Goal: Task Accomplishment & Management: Use online tool/utility

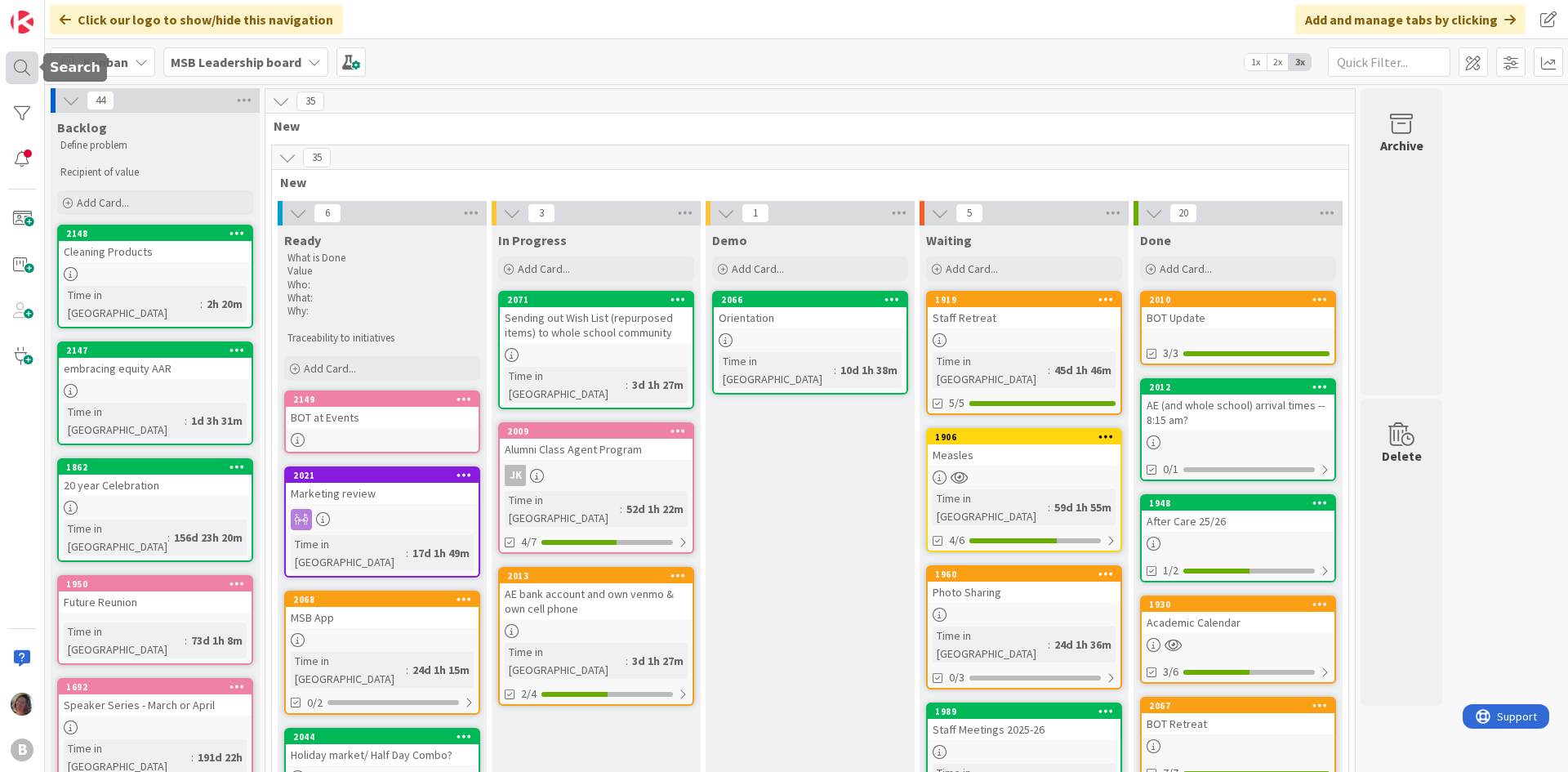
click at [17, 59] on div at bounding box center [22, 68] width 32 height 32
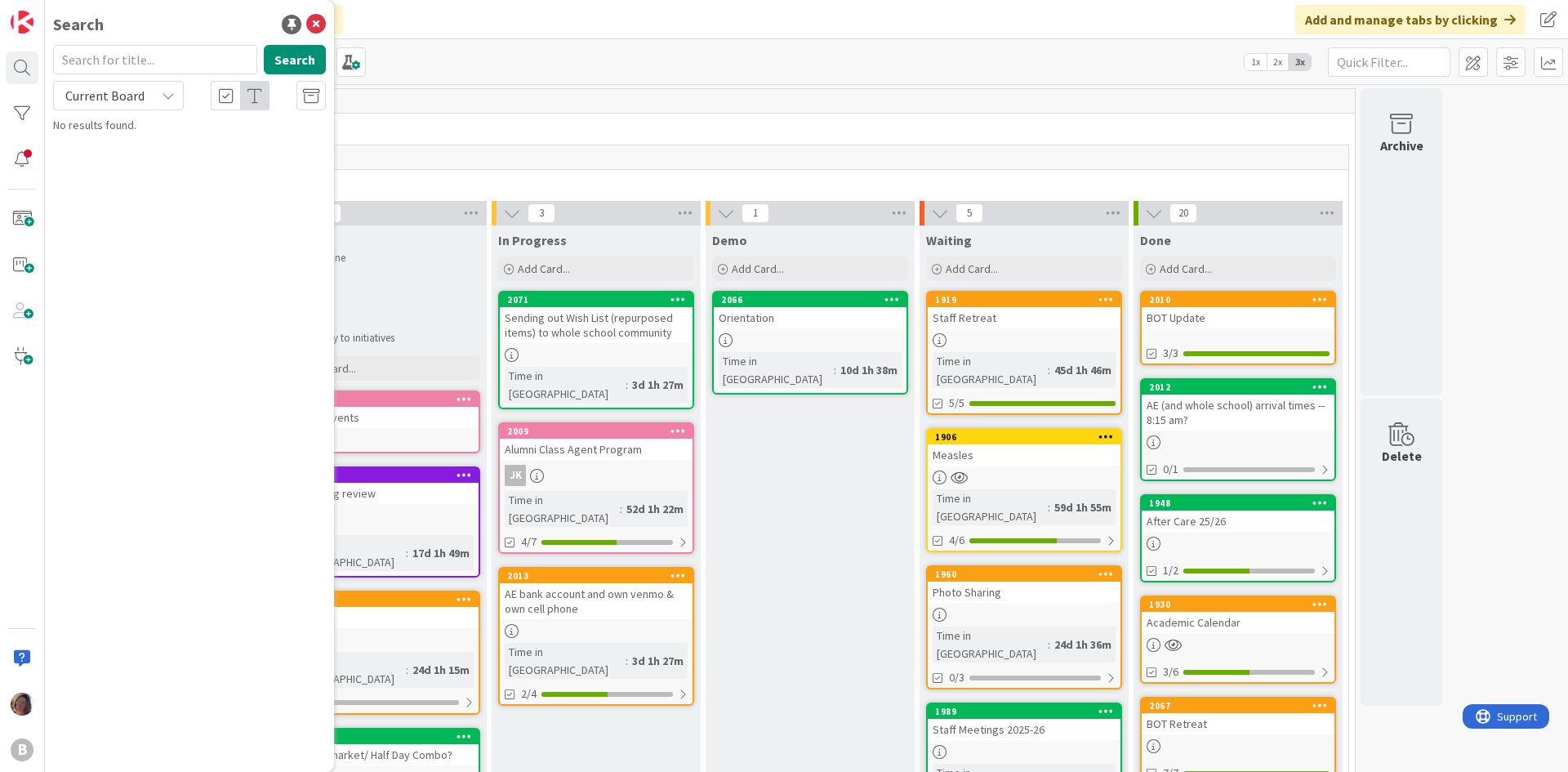
click at [116, 54] on input "text" at bounding box center [155, 59] width 204 height 30
type input "incident"
click at [303, 55] on button "Search" at bounding box center [295, 59] width 62 height 30
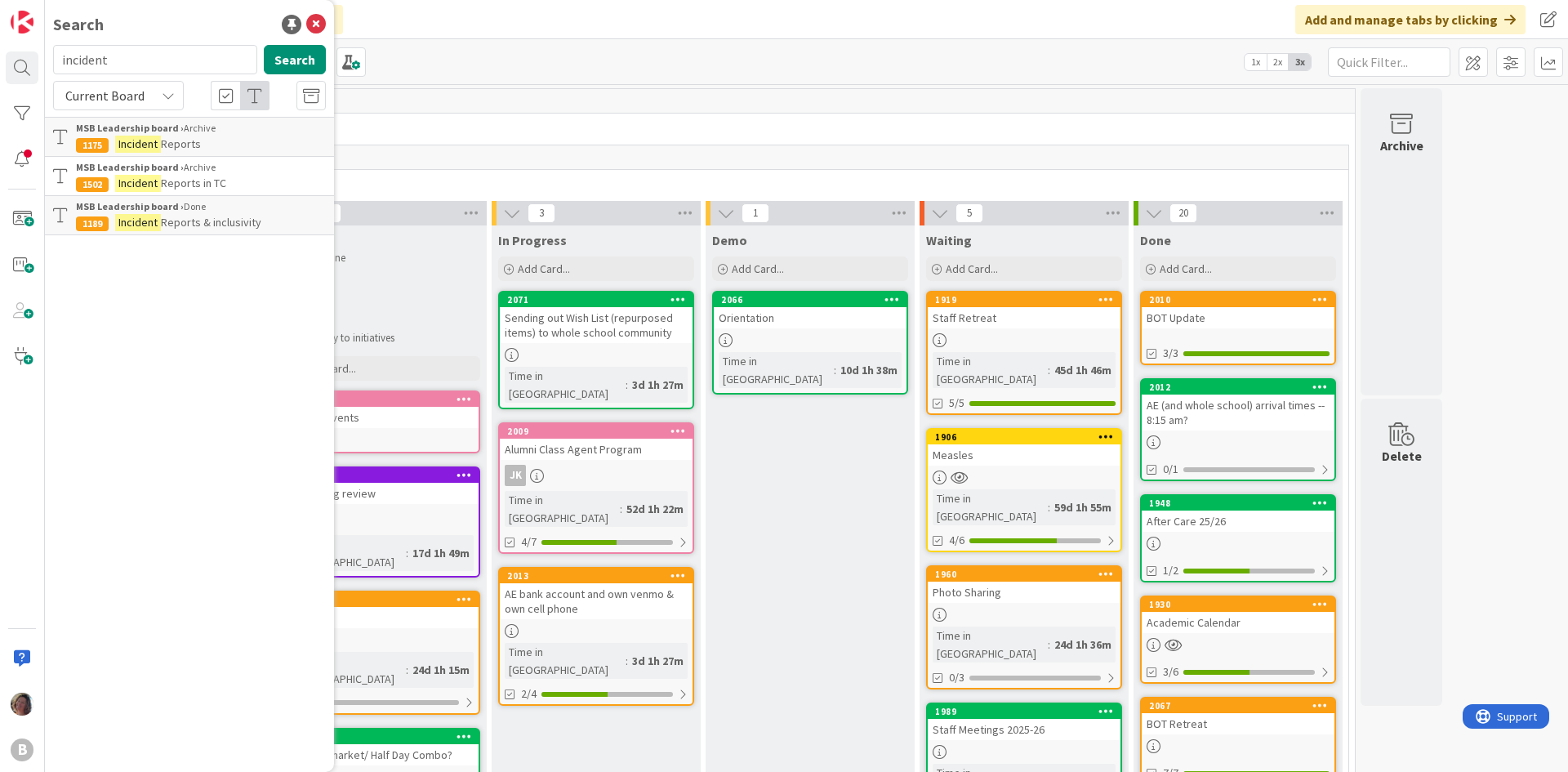
click at [233, 132] on div "MSB Leadership board › Archive" at bounding box center [200, 127] width 250 height 14
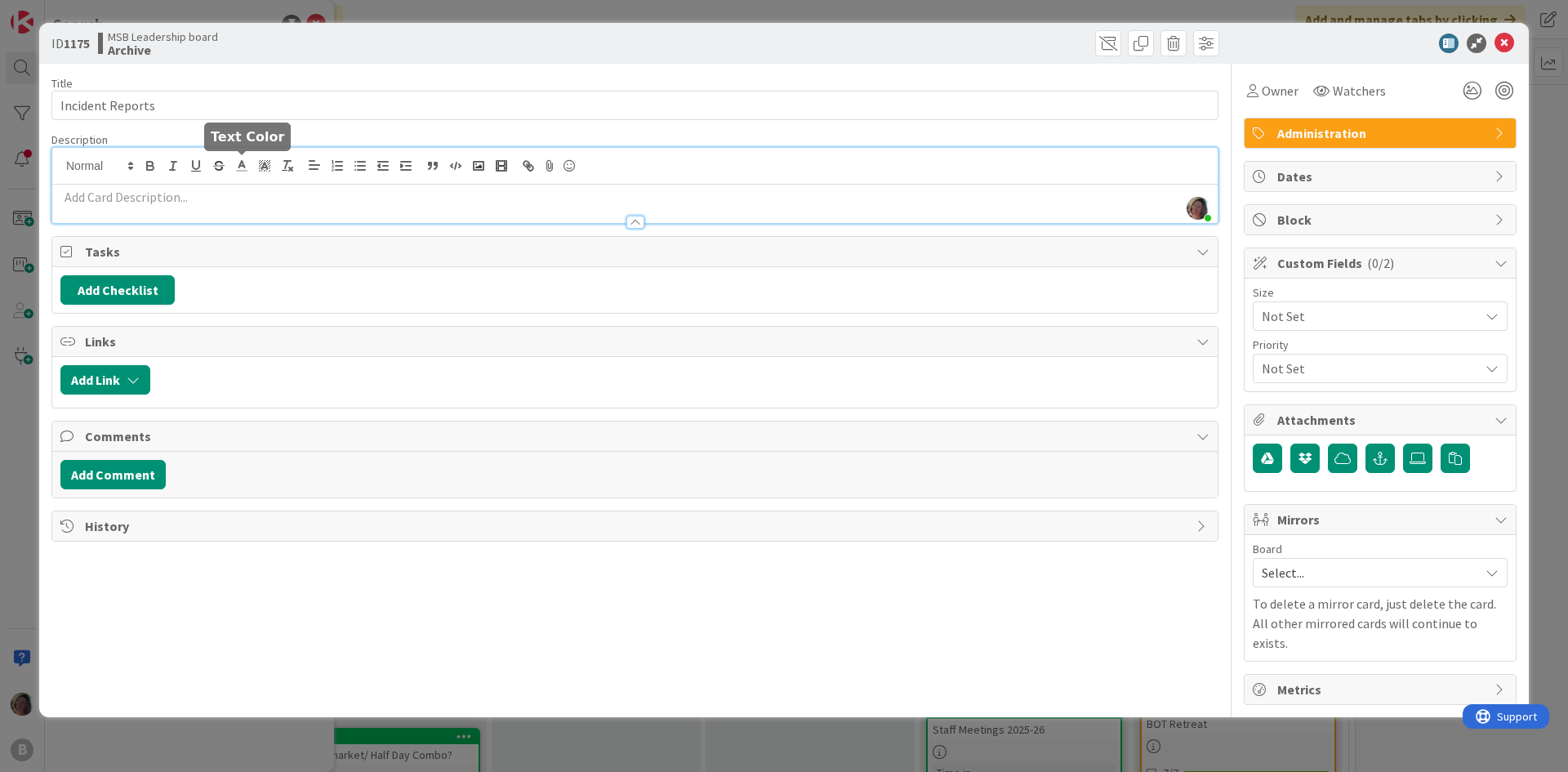
click at [236, 168] on div "[PERSON_NAME] just joined" at bounding box center [635, 185] width 1165 height 75
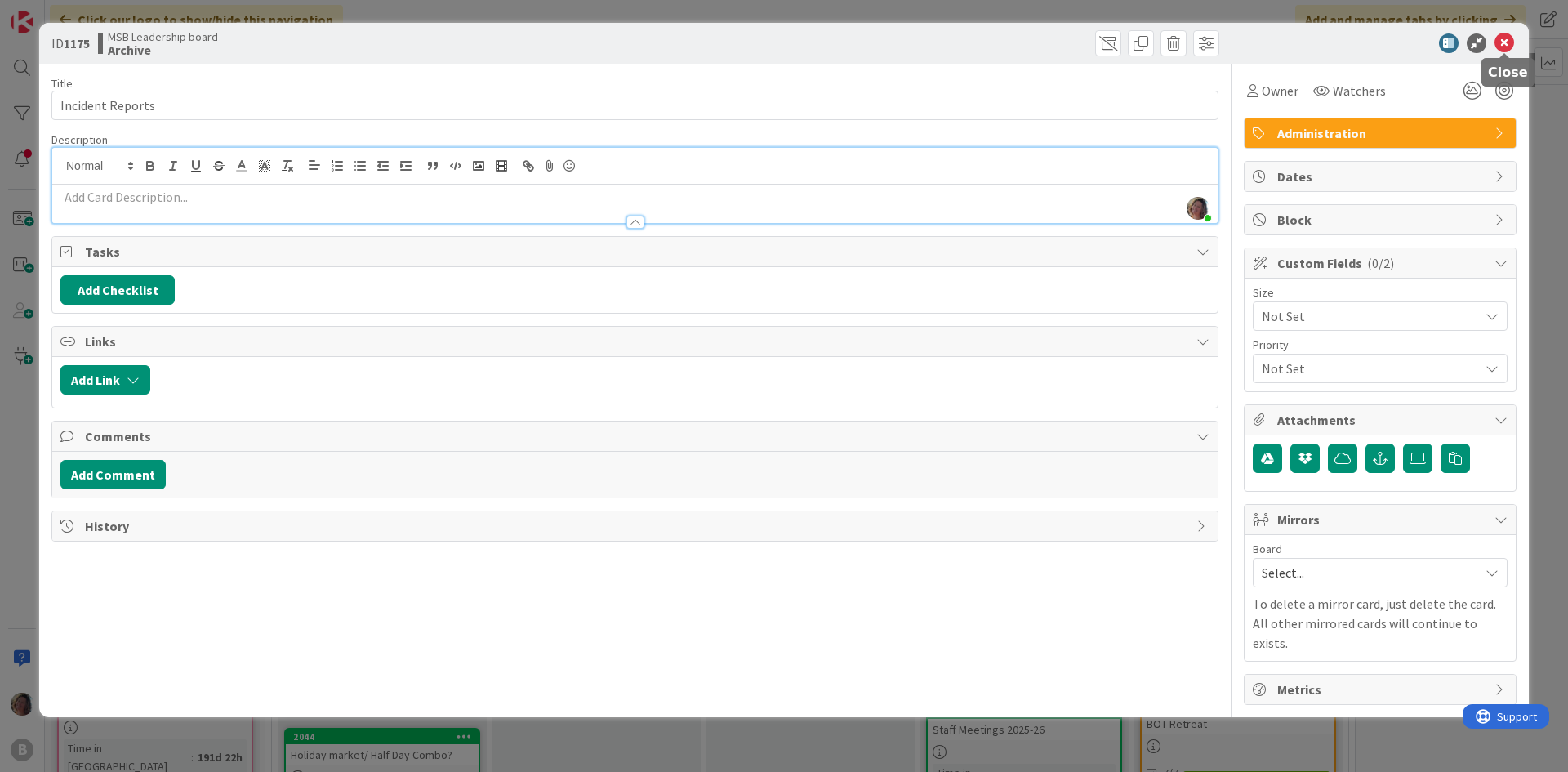
click at [1504, 45] on icon at bounding box center [1504, 42] width 20 height 20
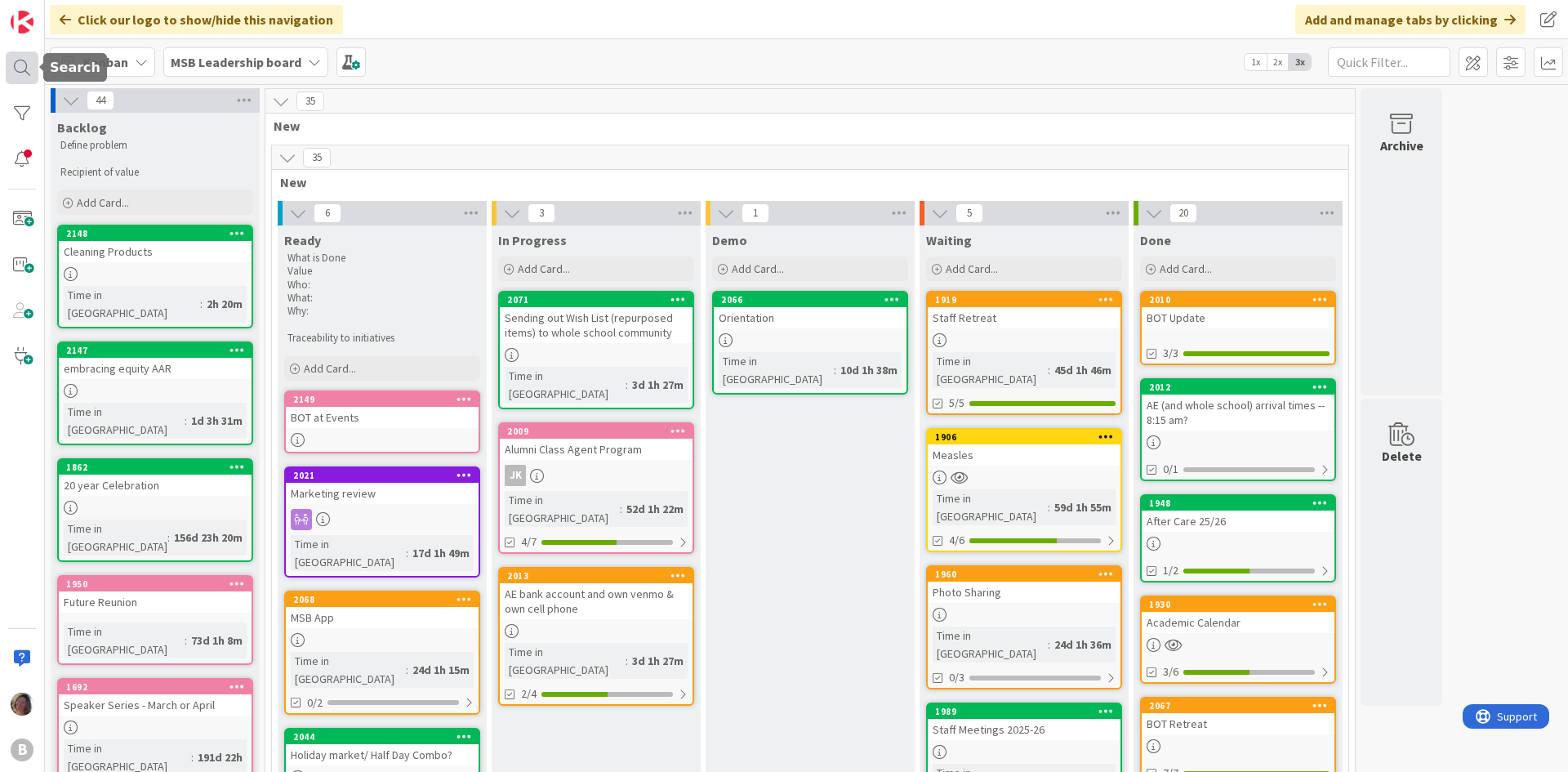
click at [8, 66] on div at bounding box center [22, 68] width 32 height 32
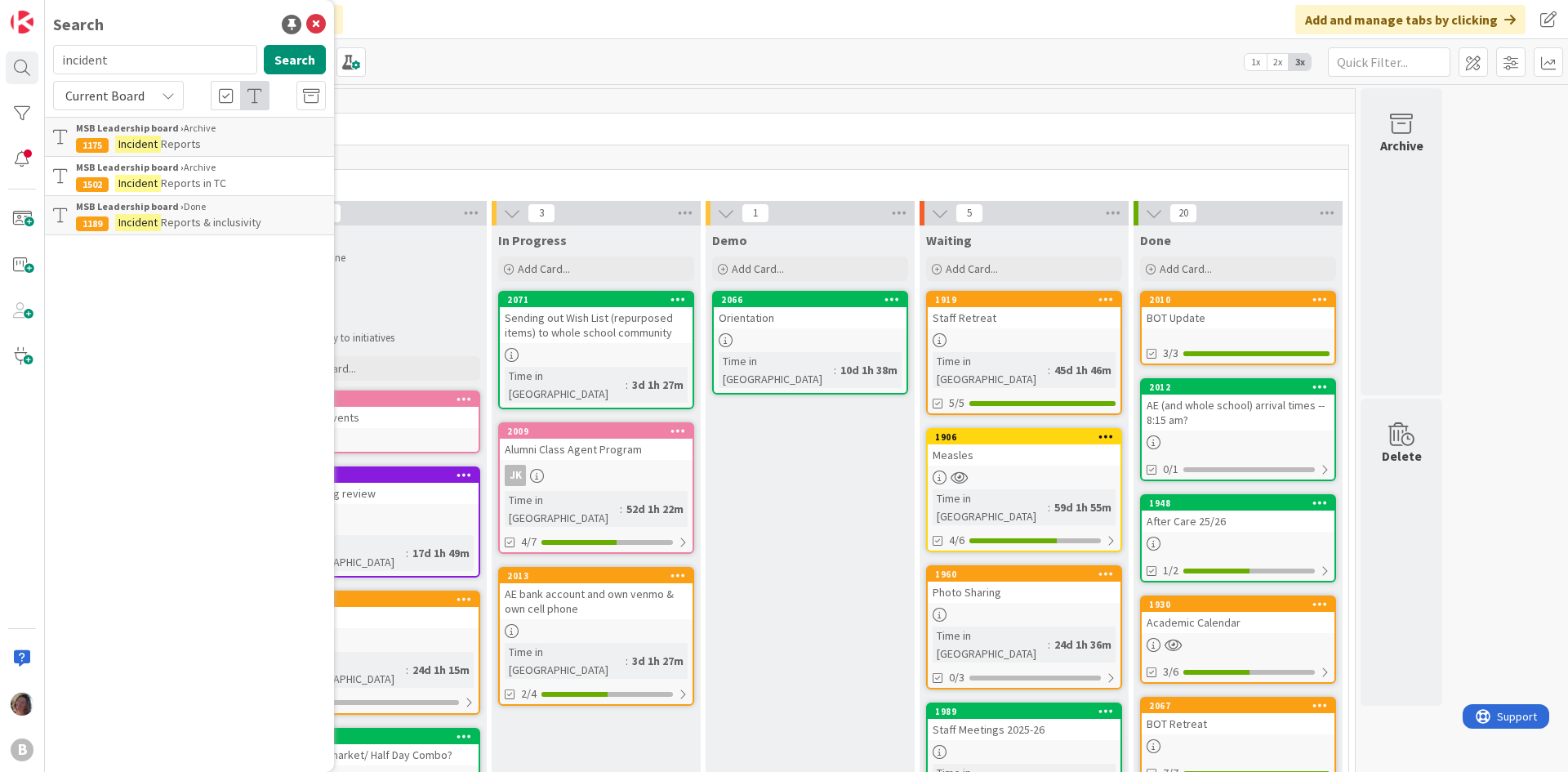
click at [223, 180] on span "Reports in TC" at bounding box center [193, 183] width 65 height 14
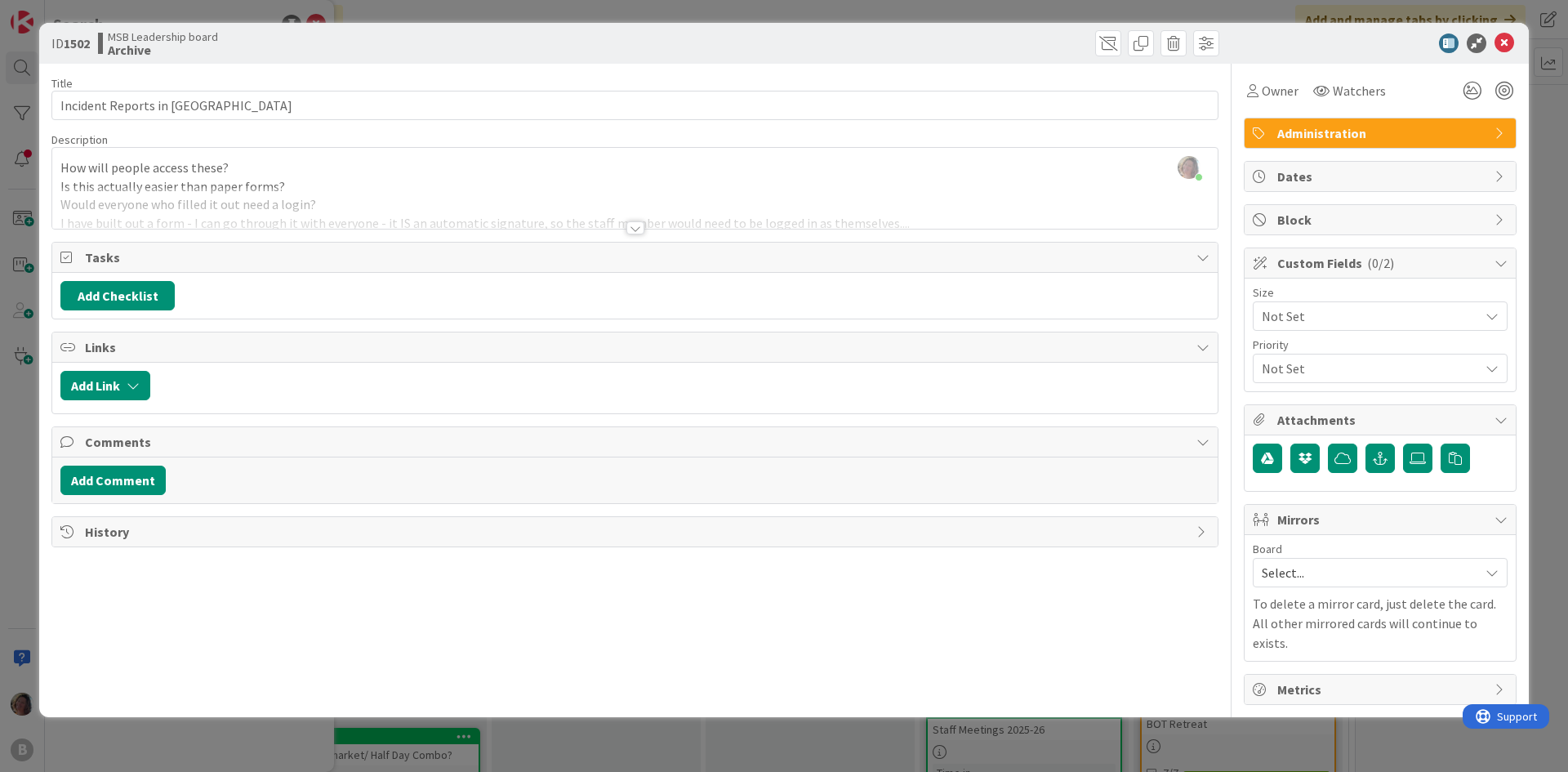
click at [434, 164] on div "[PERSON_NAME] just joined How will people access these? Is this actually easier…" at bounding box center [635, 188] width 1165 height 81
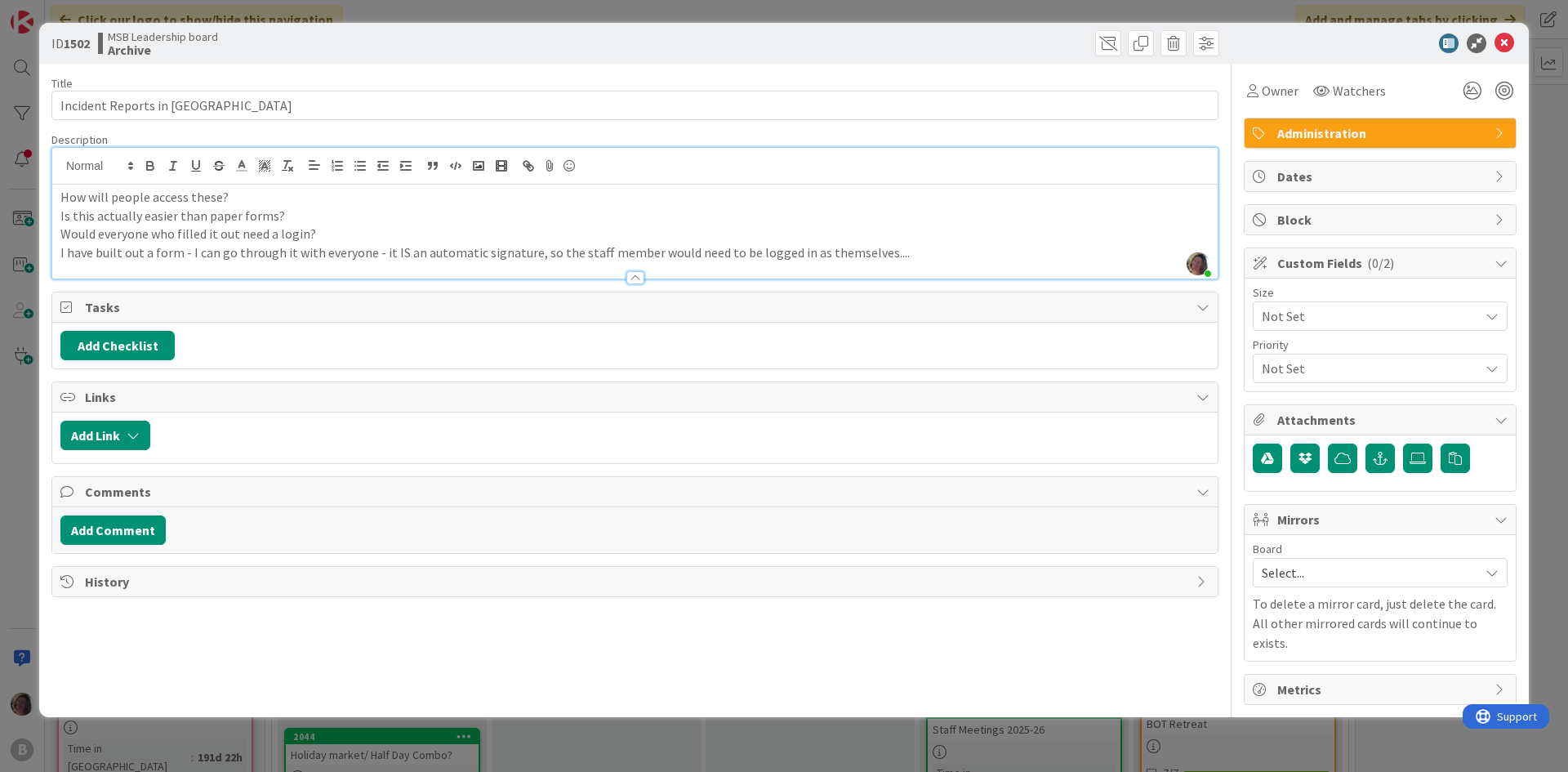
click at [918, 251] on p "I have built out a form - I can go through it with everyone - it IS an automati…" at bounding box center [635, 253] width 1149 height 19
click at [126, 54] on b "Archive" at bounding box center [163, 49] width 110 height 13
click at [65, 38] on span "ID 1502" at bounding box center [71, 42] width 38 height 20
click at [1113, 47] on span at bounding box center [1108, 43] width 26 height 26
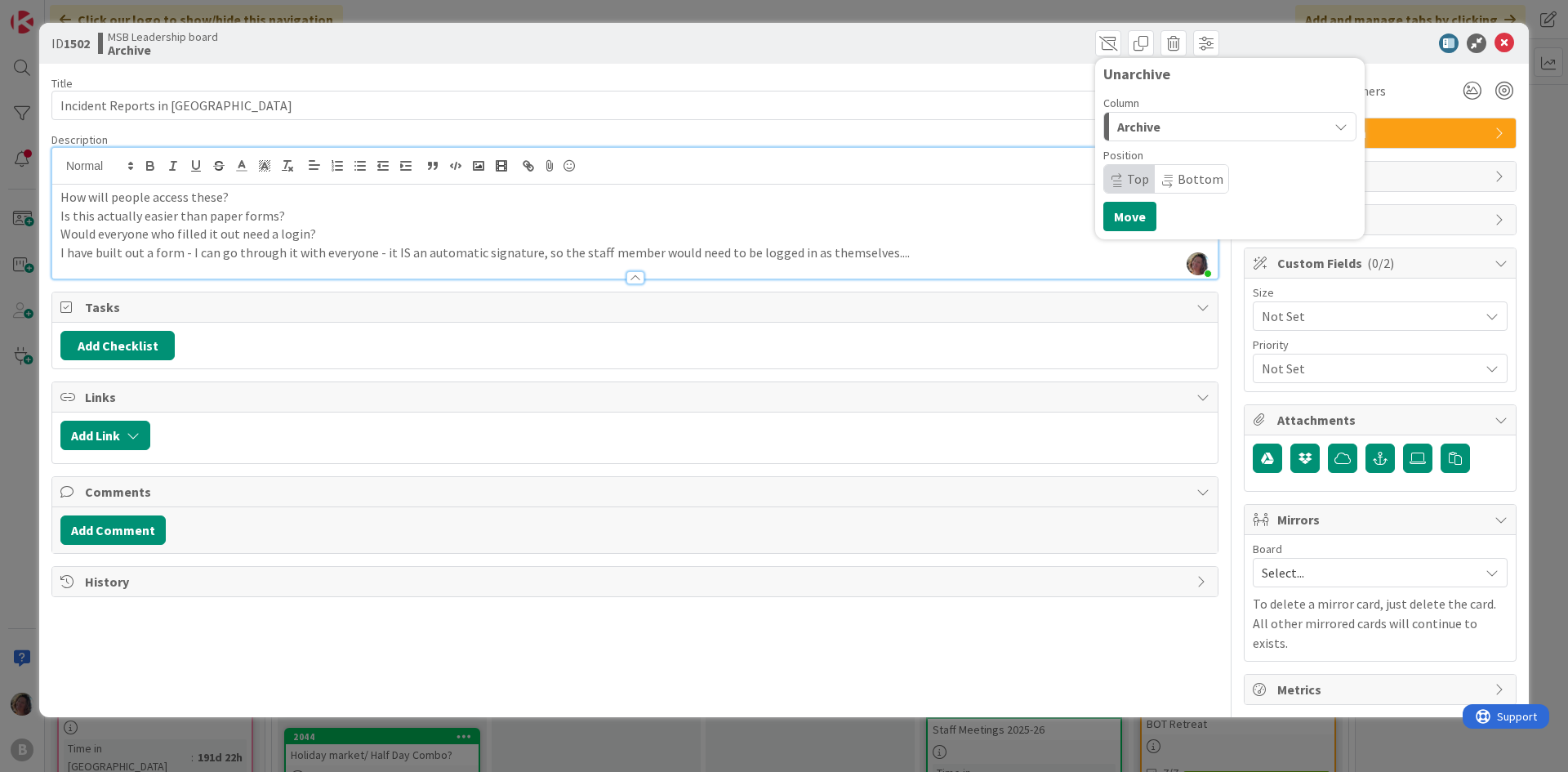
click at [1151, 122] on span "Archive" at bounding box center [1138, 127] width 43 height 21
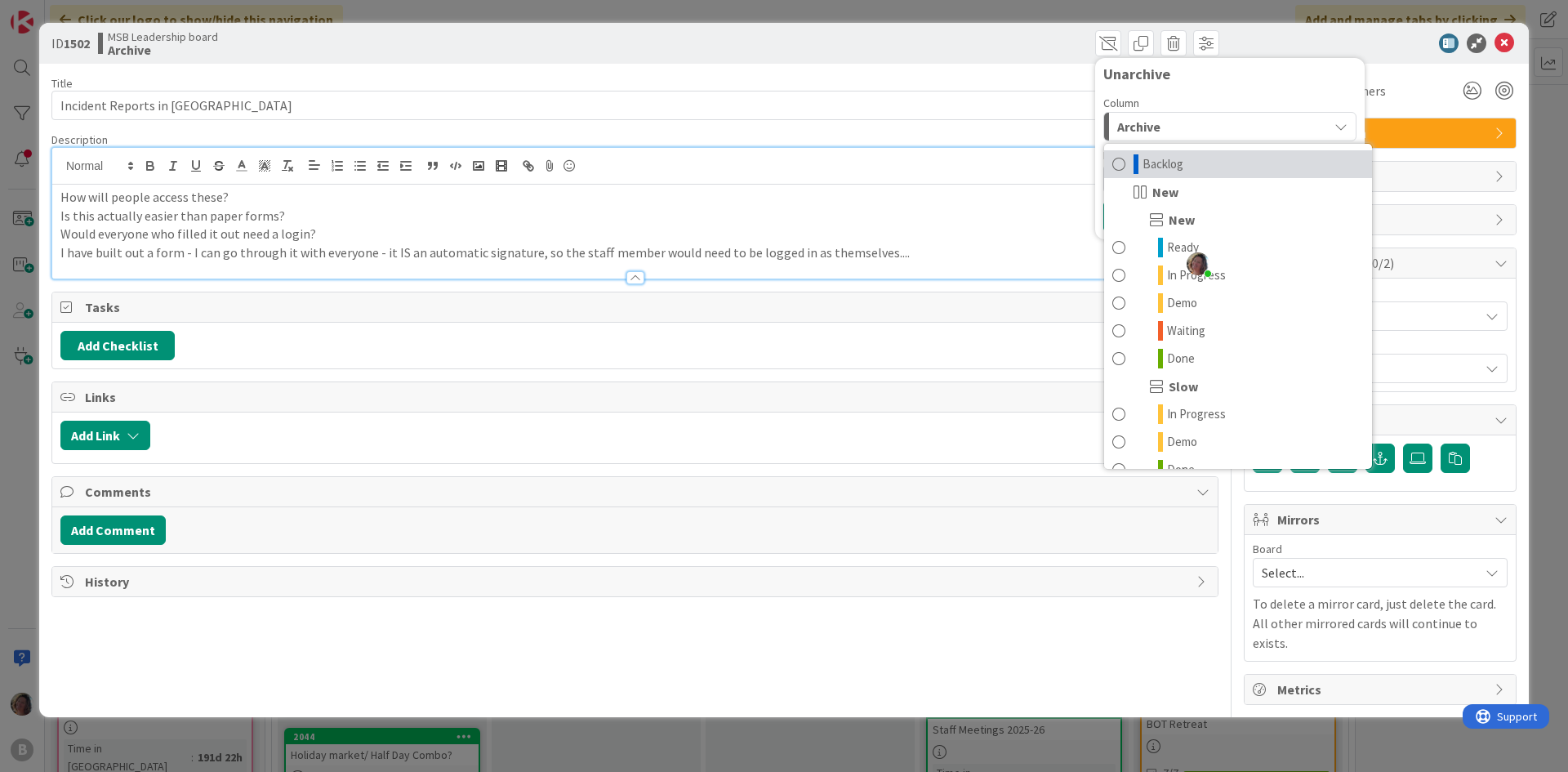
click at [1125, 165] on span at bounding box center [1119, 164] width 13 height 20
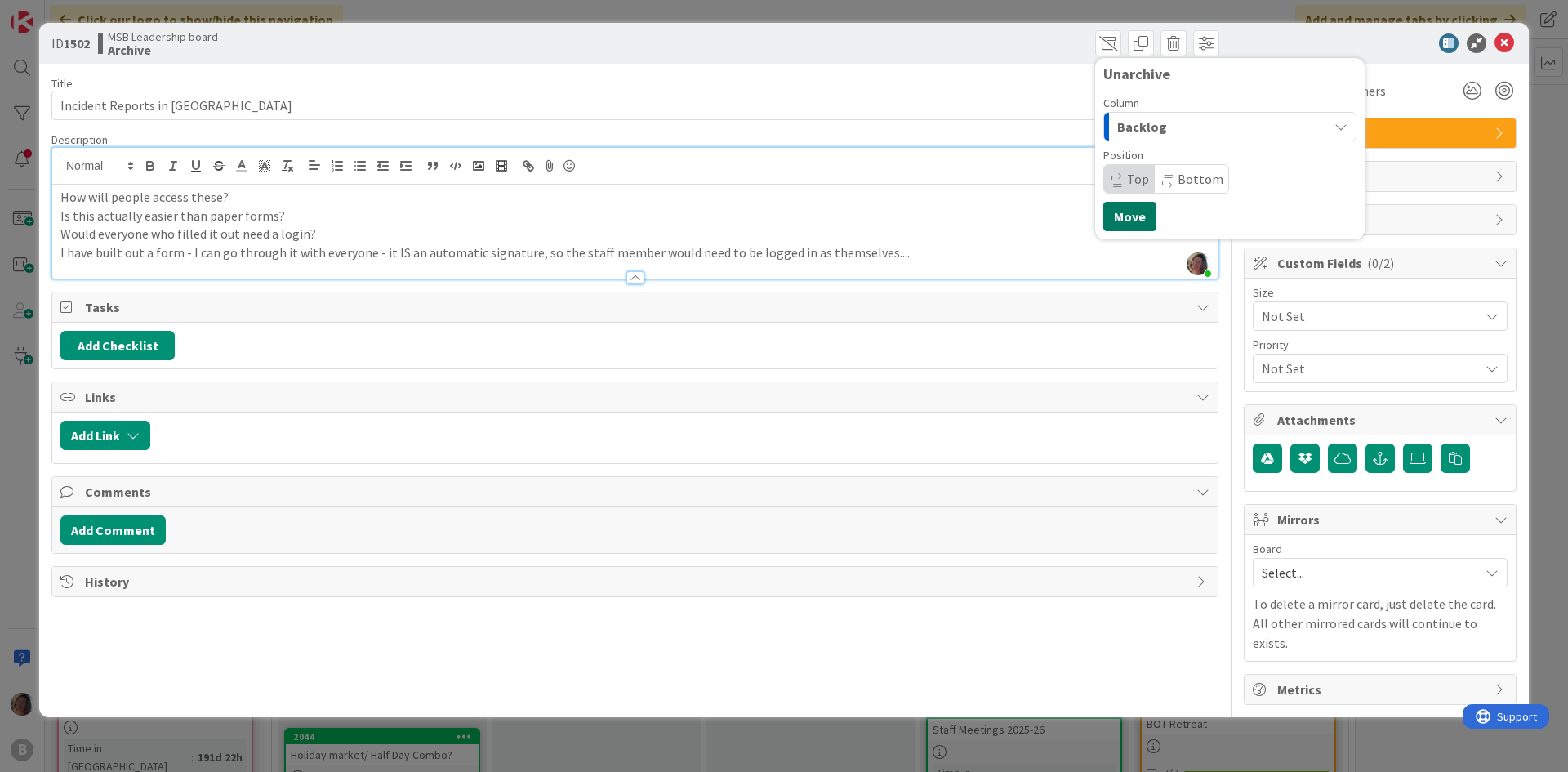
click at [1131, 211] on button "Move" at bounding box center [1130, 217] width 54 height 30
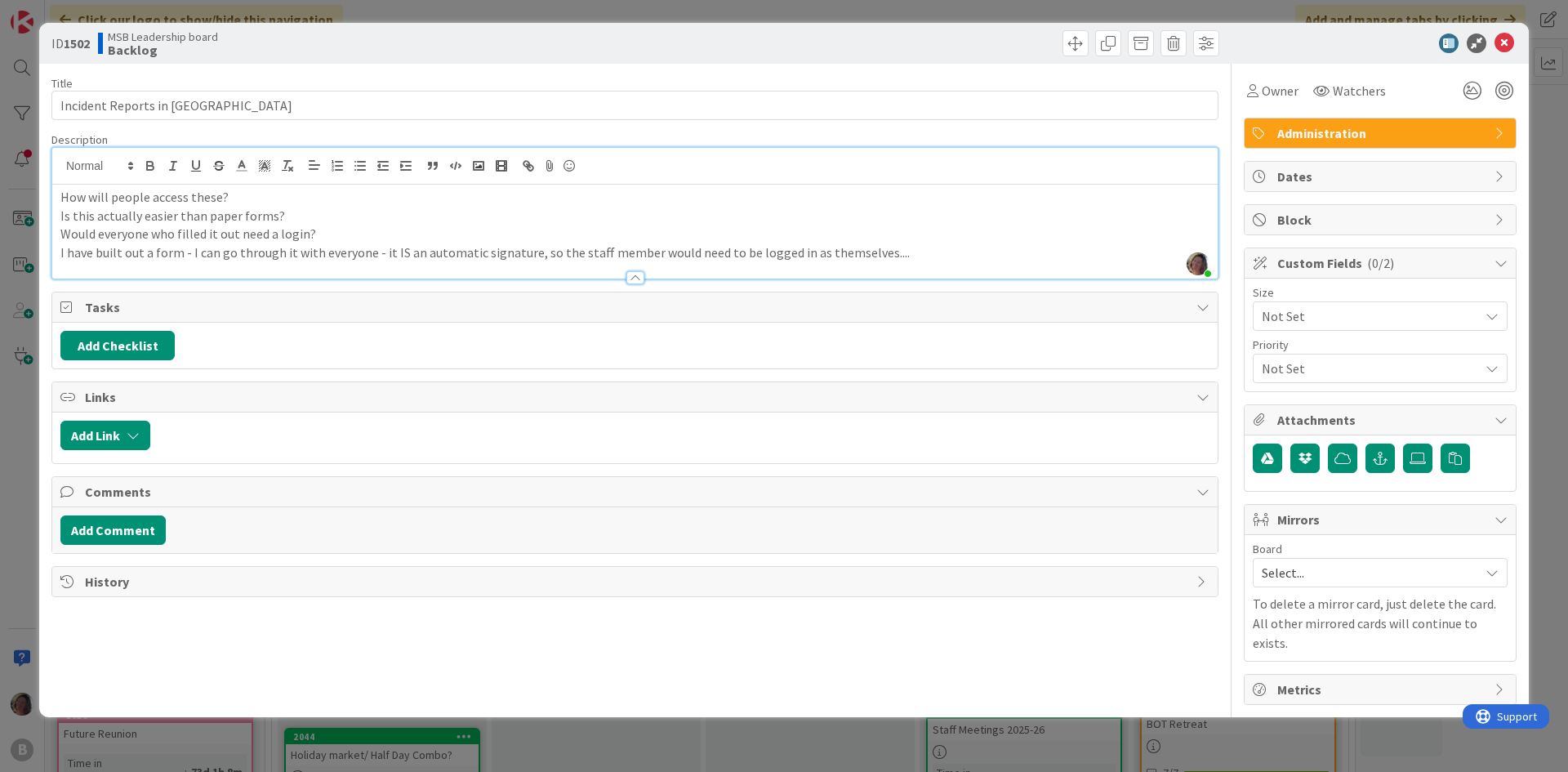
click at [86, 197] on p "How will people access these?" at bounding box center [635, 197] width 1149 height 19
click at [60, 197] on p "How will people access these?" at bounding box center [635, 197] width 1149 height 19
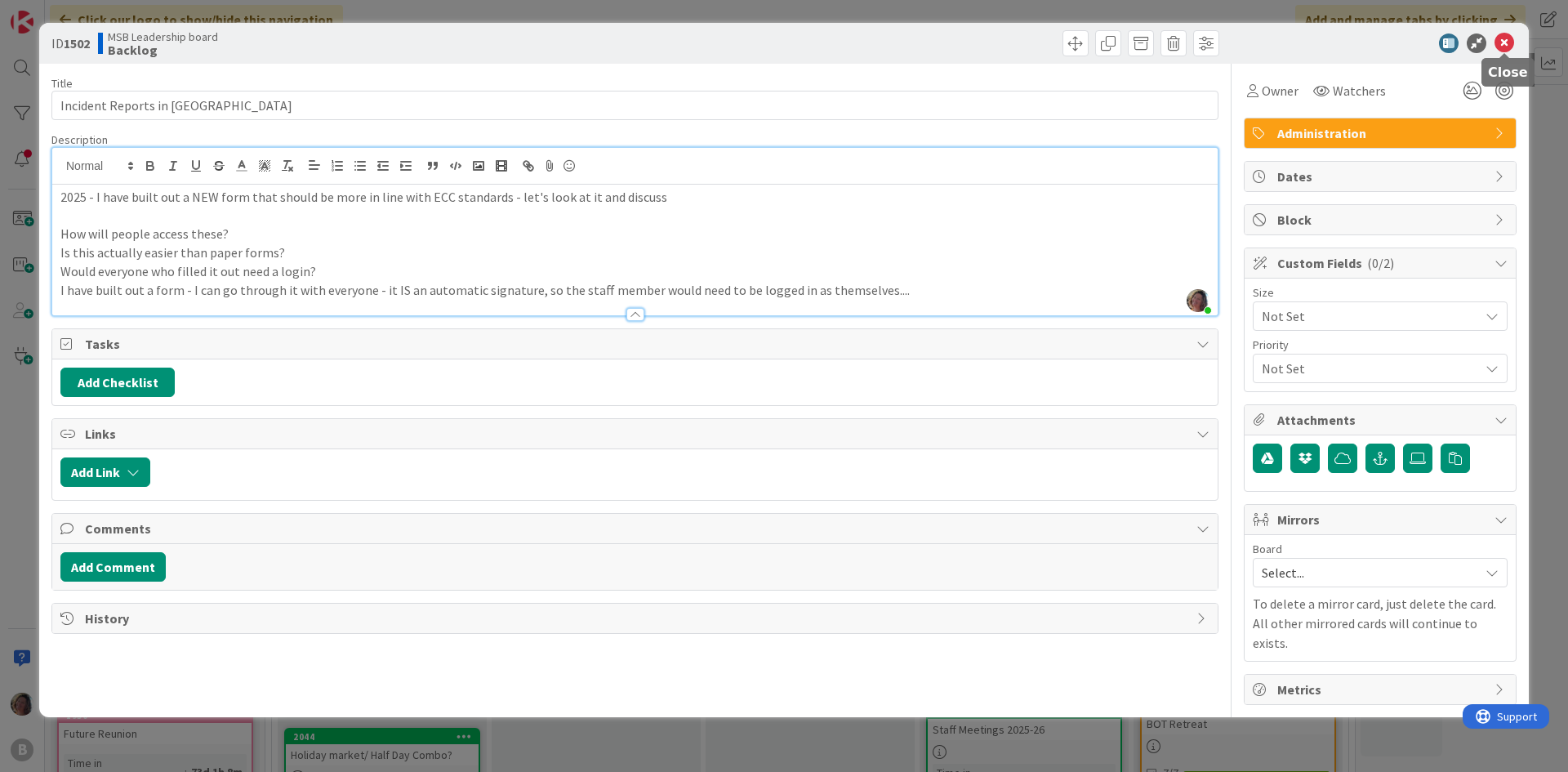
click at [1505, 44] on icon at bounding box center [1504, 42] width 20 height 20
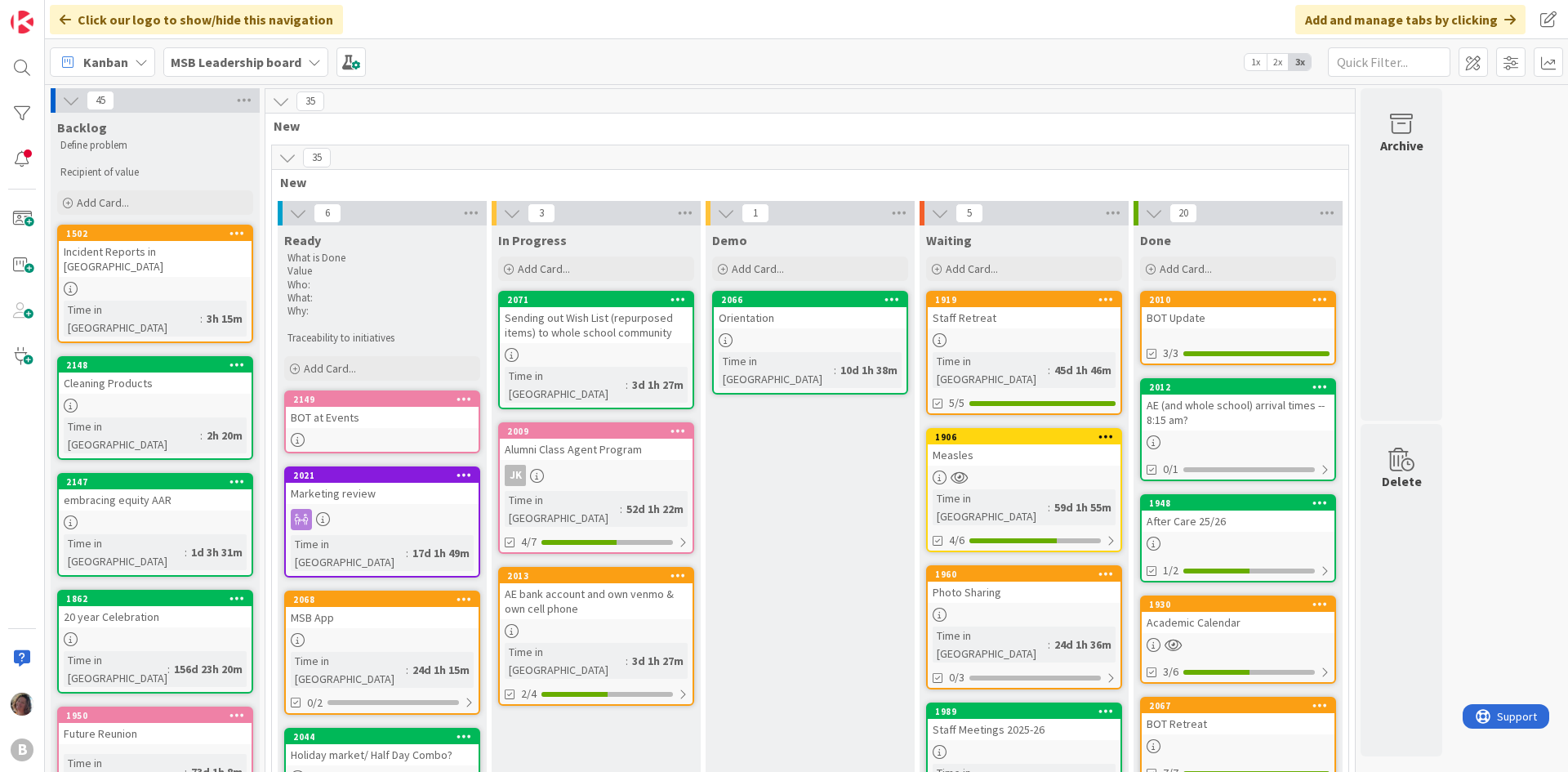
click at [178, 372] on div "Cleaning Products" at bounding box center [155, 382] width 193 height 21
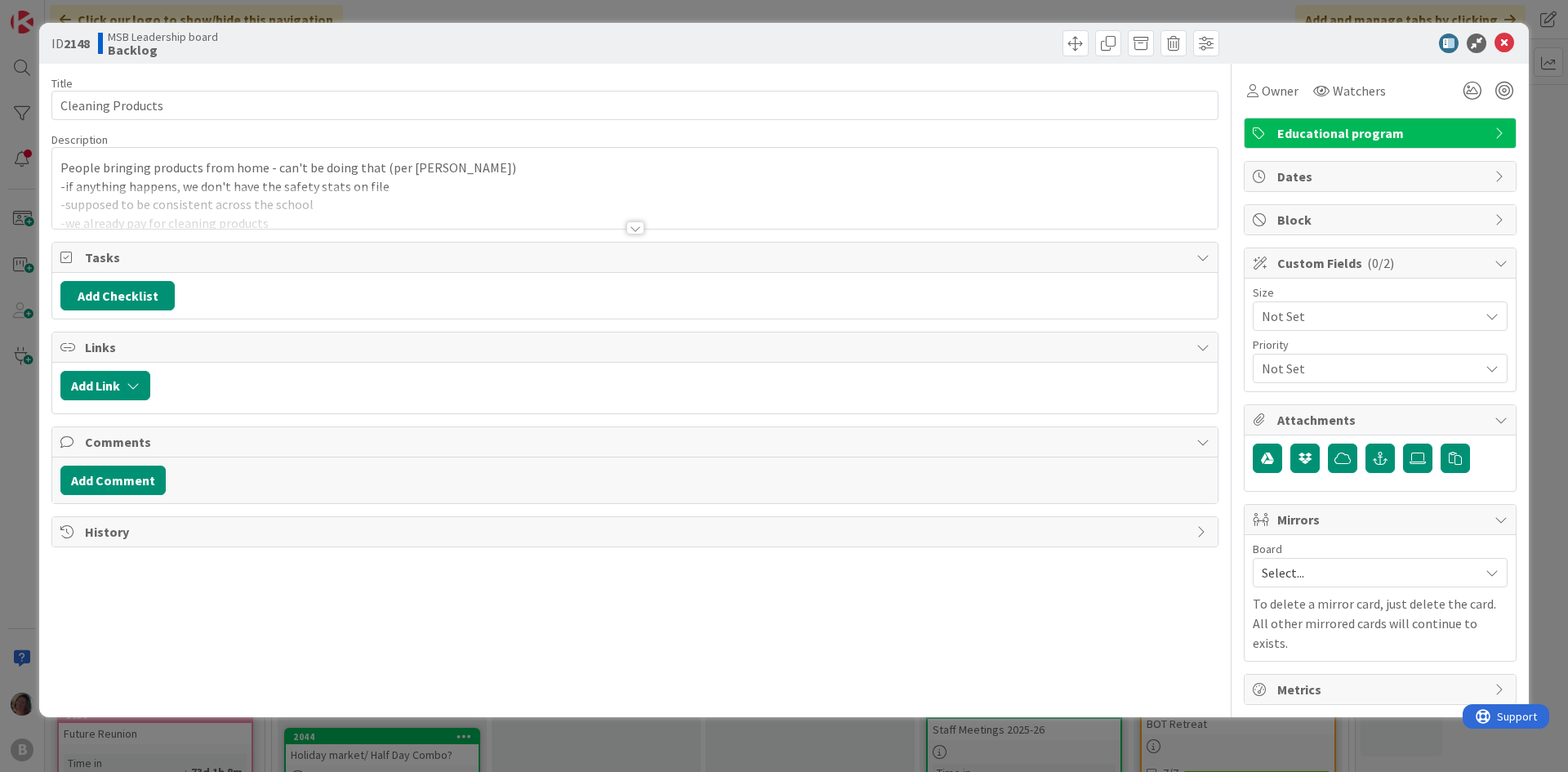
click at [1394, 136] on span "Educational program" at bounding box center [1382, 132] width 209 height 20
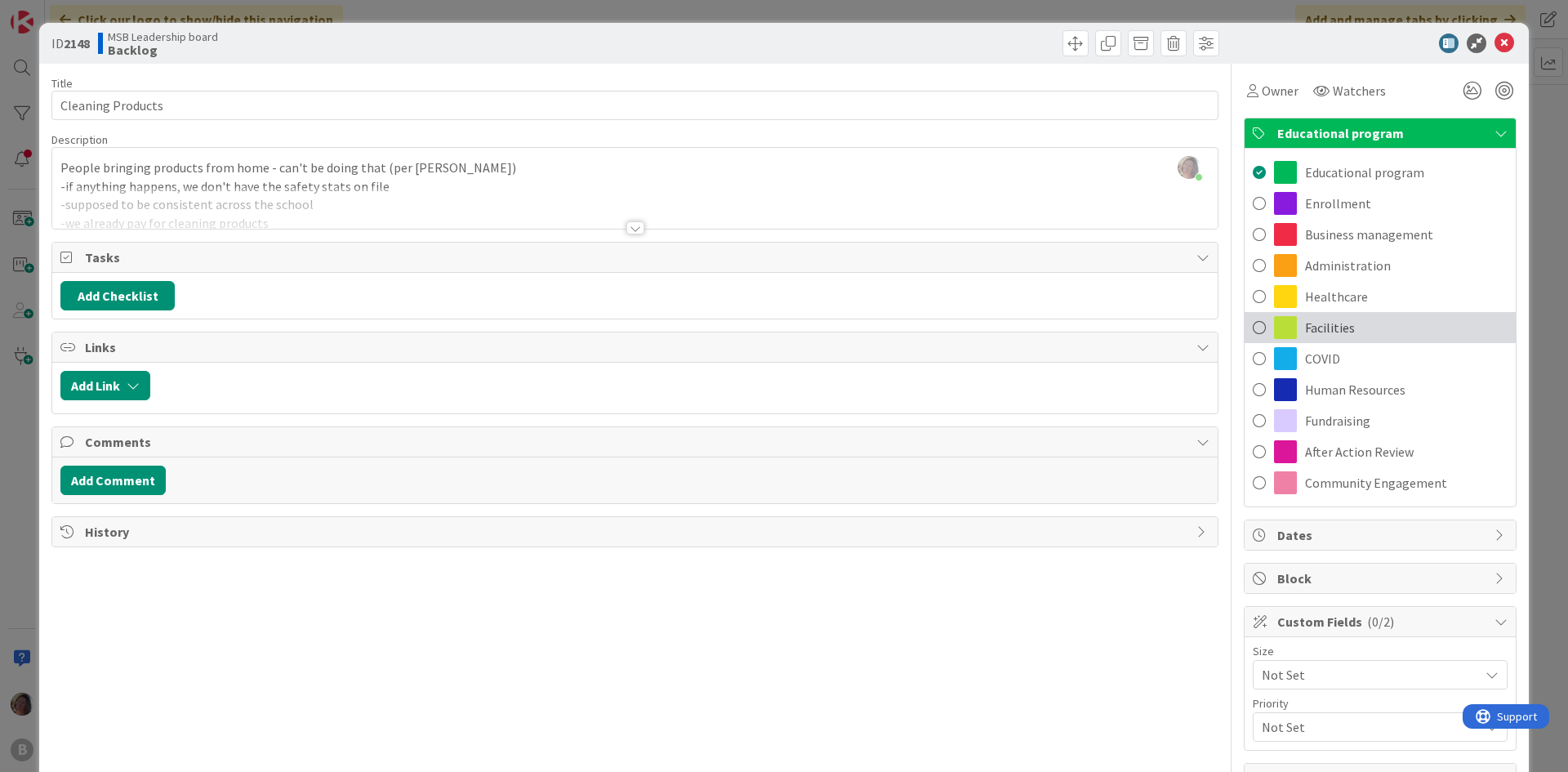
click at [1376, 318] on div "Facilities" at bounding box center [1379, 327] width 271 height 31
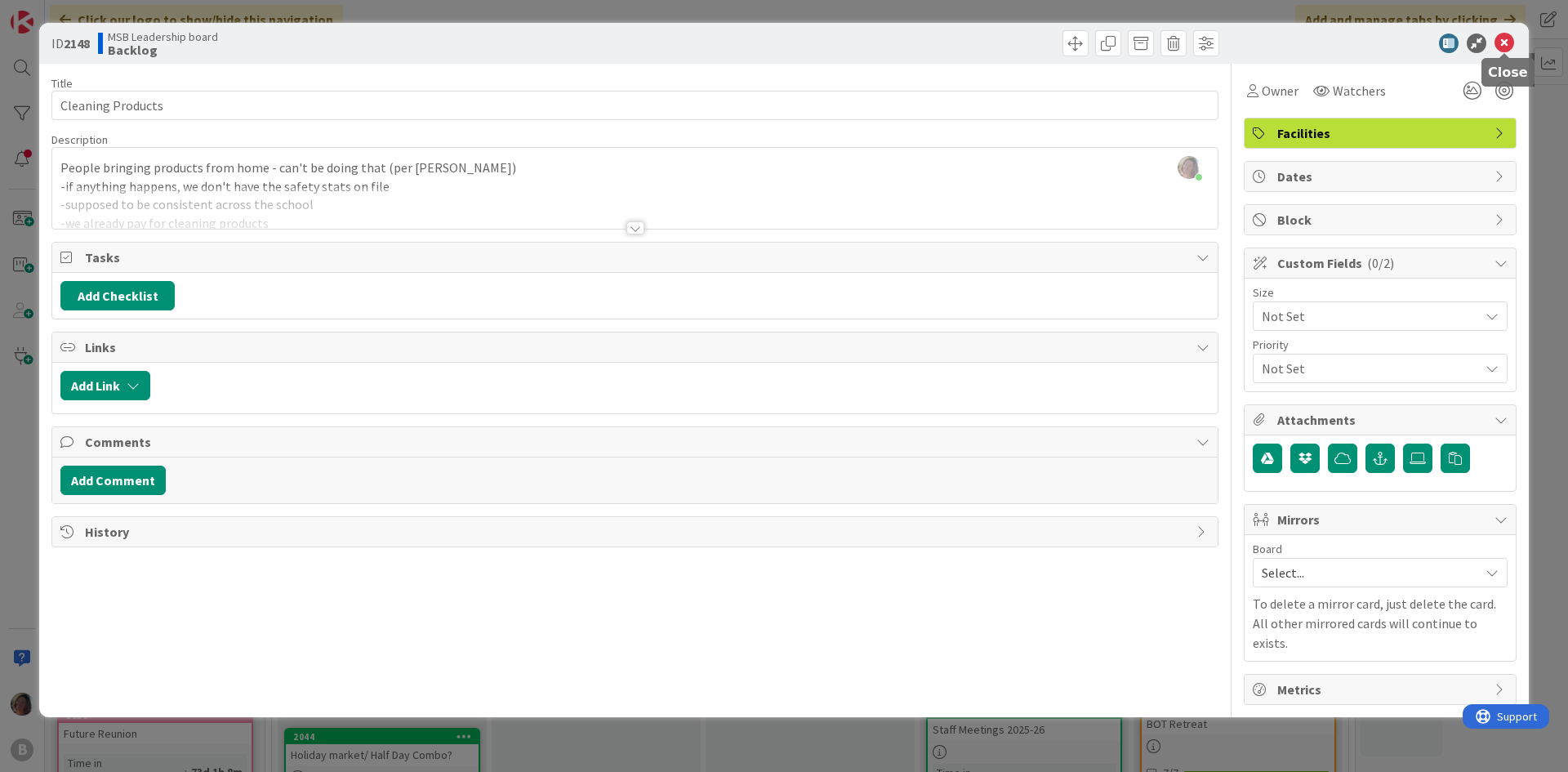
click at [1503, 48] on icon at bounding box center [1504, 42] width 20 height 20
